Goal: Use online tool/utility: Utilize a website feature to perform a specific function

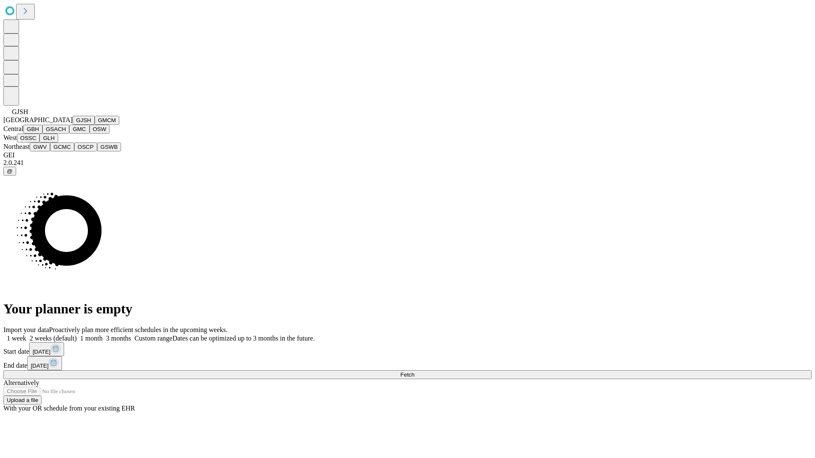
click at [73, 125] on button "GJSH" at bounding box center [84, 120] width 22 height 9
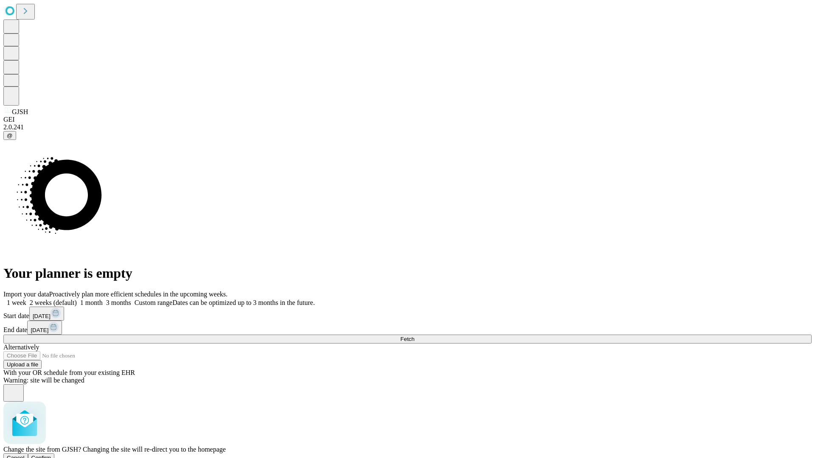
click at [51, 455] on span "Confirm" at bounding box center [41, 458] width 20 height 6
click at [103, 299] on label "1 month" at bounding box center [90, 302] width 26 height 7
click at [414, 336] on span "Fetch" at bounding box center [407, 339] width 14 height 6
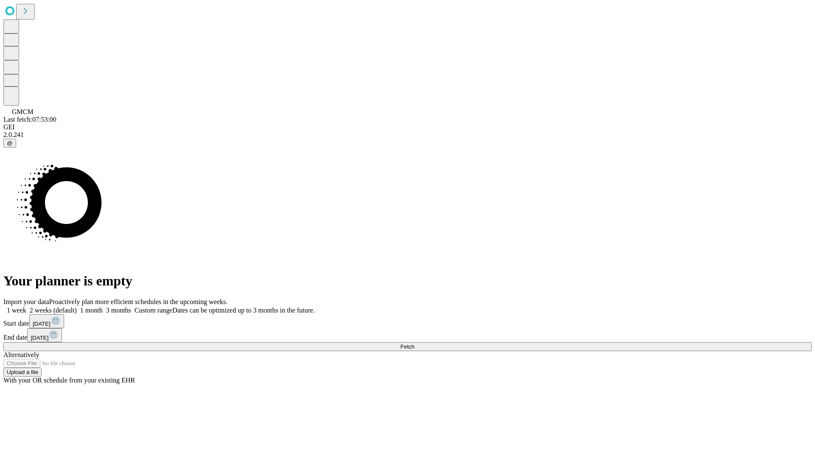
click at [103, 307] on label "1 month" at bounding box center [90, 310] width 26 height 7
click at [414, 344] on span "Fetch" at bounding box center [407, 347] width 14 height 6
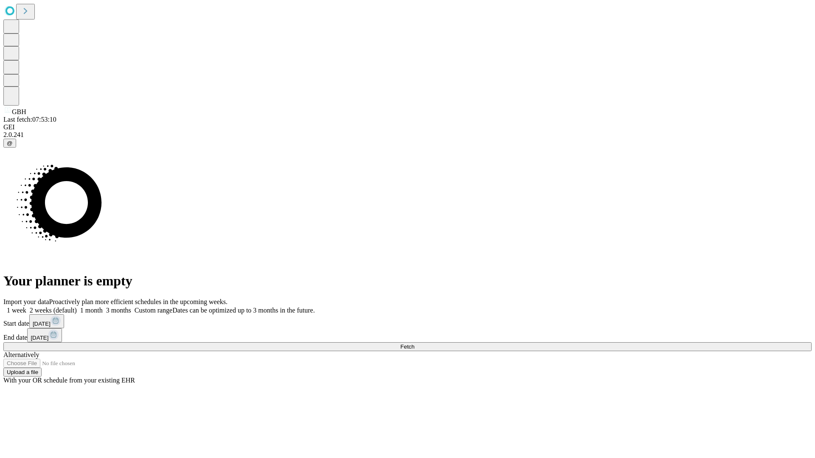
click at [103, 307] on label "1 month" at bounding box center [90, 310] width 26 height 7
click at [414, 344] on span "Fetch" at bounding box center [407, 347] width 14 height 6
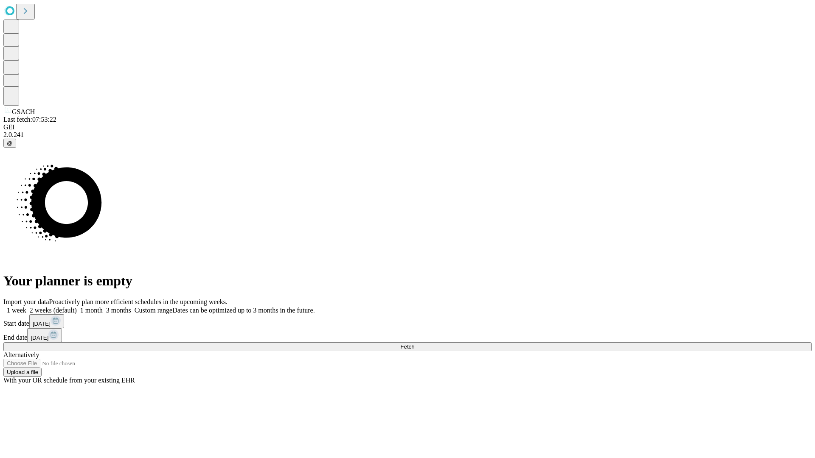
click at [414, 344] on span "Fetch" at bounding box center [407, 347] width 14 height 6
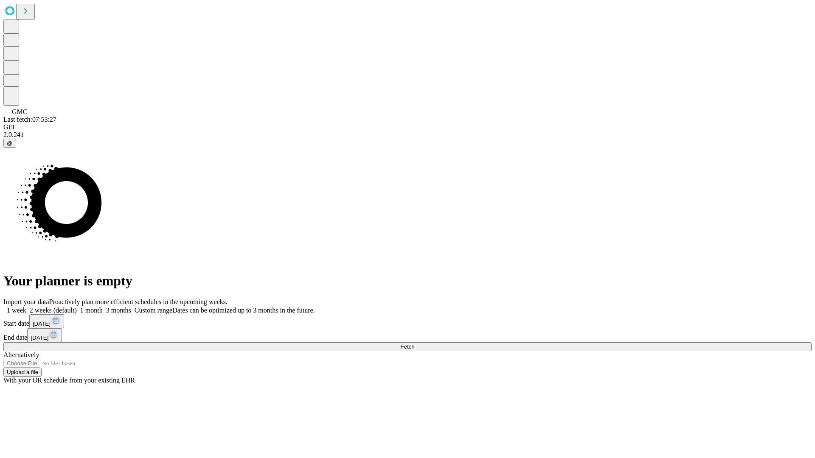
click at [103, 307] on label "1 month" at bounding box center [90, 310] width 26 height 7
click at [414, 344] on span "Fetch" at bounding box center [407, 347] width 14 height 6
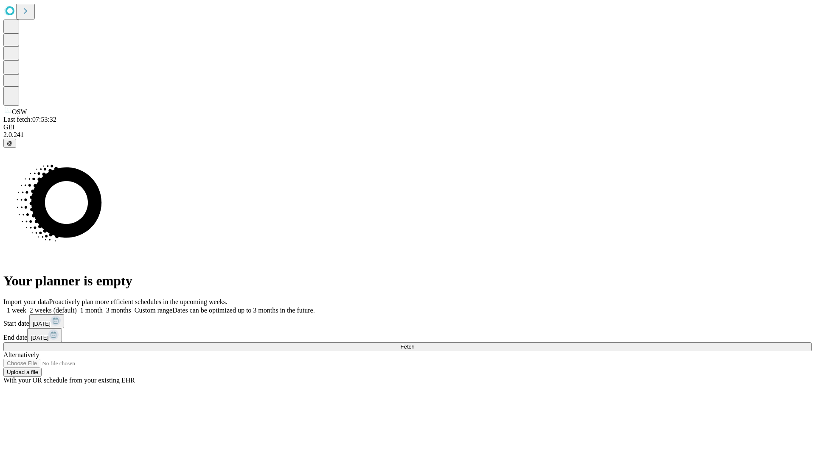
click at [103, 307] on label "1 month" at bounding box center [90, 310] width 26 height 7
click at [414, 344] on span "Fetch" at bounding box center [407, 347] width 14 height 6
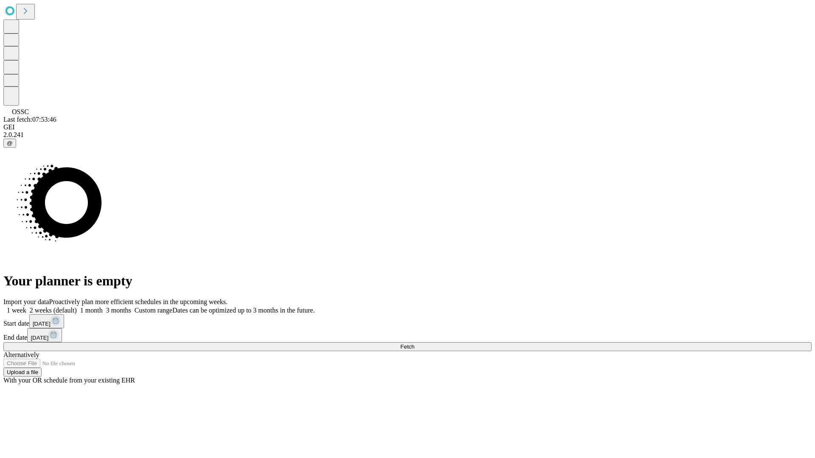
click at [103, 307] on label "1 month" at bounding box center [90, 310] width 26 height 7
click at [414, 344] on span "Fetch" at bounding box center [407, 347] width 14 height 6
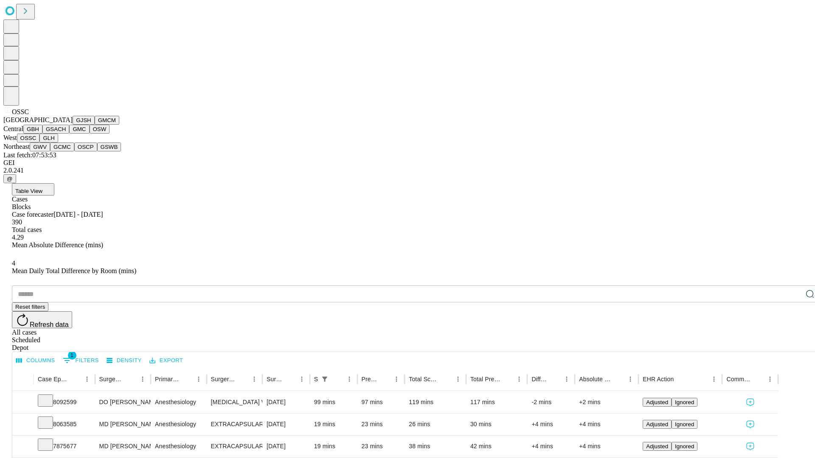
click at [58, 143] on button "GLH" at bounding box center [48, 138] width 18 height 9
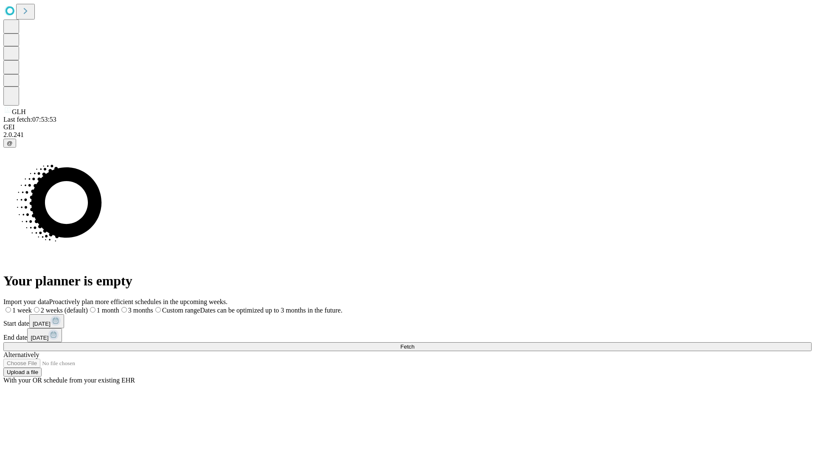
click at [414, 344] on span "Fetch" at bounding box center [407, 347] width 14 height 6
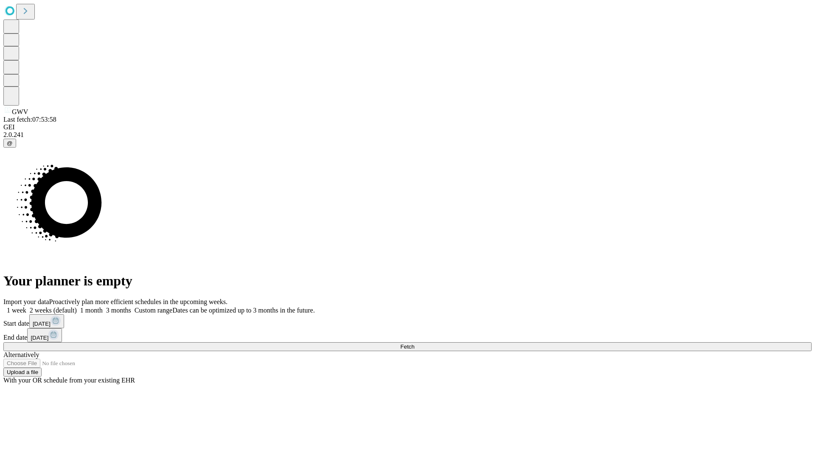
click at [414, 344] on span "Fetch" at bounding box center [407, 347] width 14 height 6
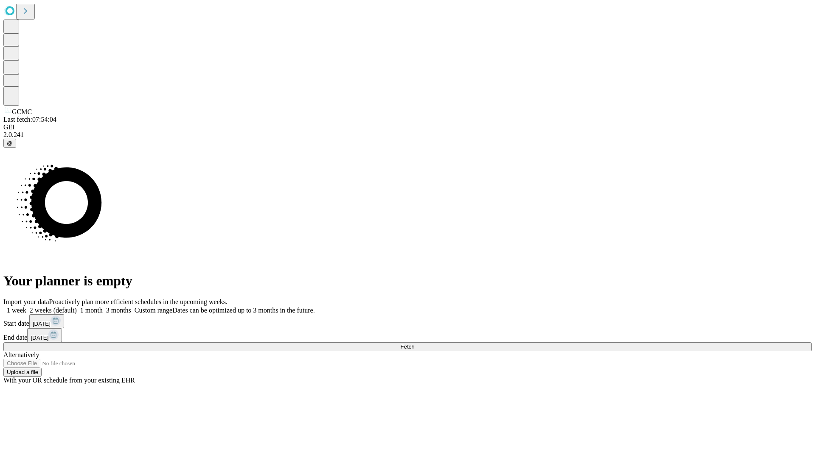
click at [103, 307] on label "1 month" at bounding box center [90, 310] width 26 height 7
click at [414, 344] on span "Fetch" at bounding box center [407, 347] width 14 height 6
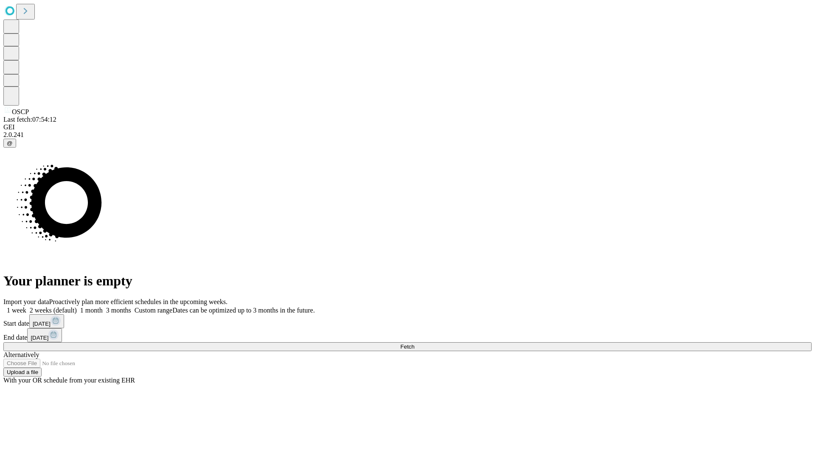
click at [103, 307] on label "1 month" at bounding box center [90, 310] width 26 height 7
click at [414, 344] on span "Fetch" at bounding box center [407, 347] width 14 height 6
